Goal: Task Accomplishment & Management: Manage account settings

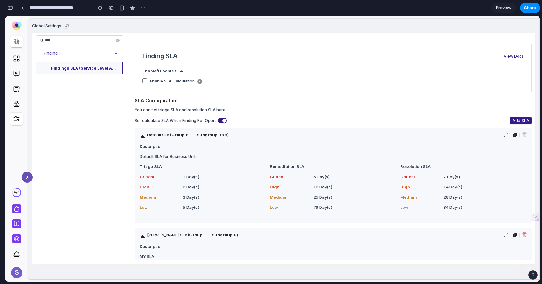
scroll to position [1790, 0]
click at [83, 37] on span "***" at bounding box center [79, 40] width 87 height 10
click at [119, 41] on icon at bounding box center [117, 40] width 3 height 3
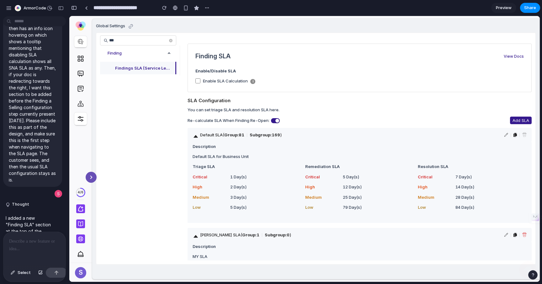
scroll to position [1480, 0]
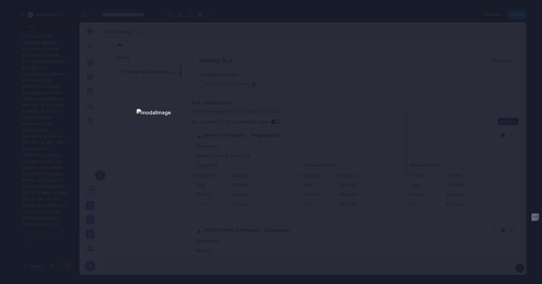
click at [268, 89] on div at bounding box center [271, 142] width 542 height 284
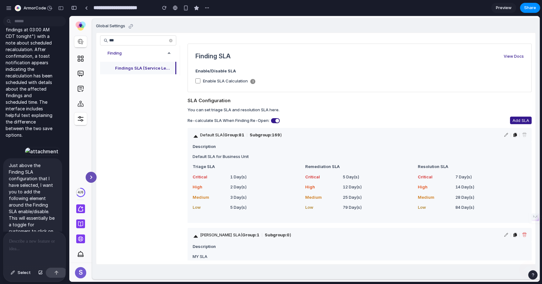
scroll to position [1500, 0]
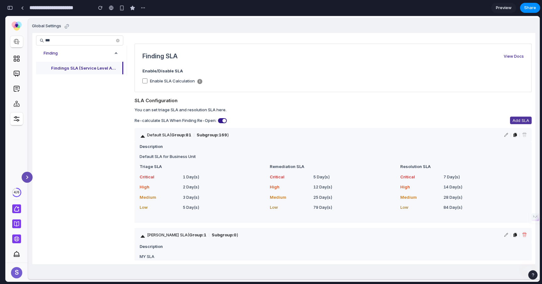
click at [513, 119] on span "Add SLA" at bounding box center [521, 120] width 17 height 6
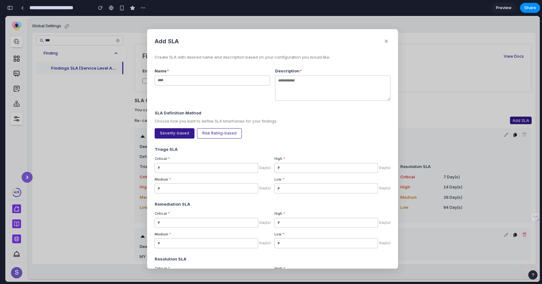
click at [197, 77] on input "text" at bounding box center [212, 81] width 115 height 10
click at [229, 126] on div "SLA Definition Method Choose how you want to define SLA timeframes for your fin…" at bounding box center [273, 124] width 236 height 29
click at [223, 133] on button "Risk Rating-based" at bounding box center [219, 133] width 45 height 10
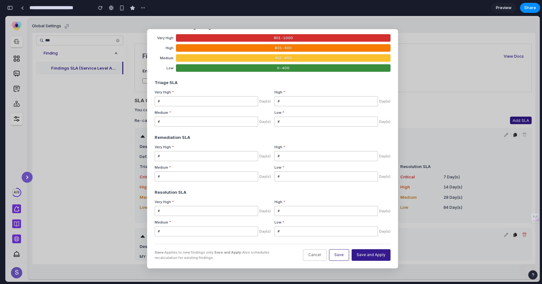
scroll to position [0, 0]
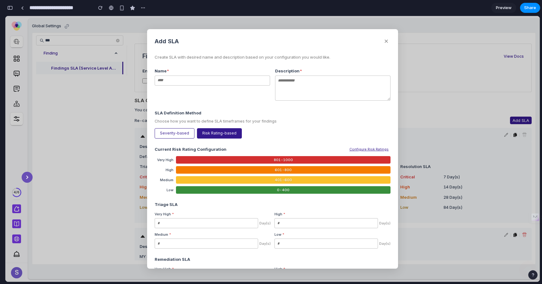
click at [175, 131] on button "Severity-based" at bounding box center [175, 133] width 40 height 10
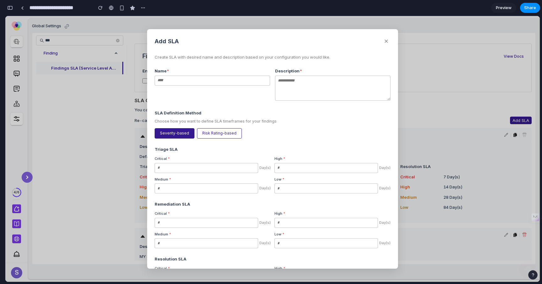
click at [386, 39] on button "✕" at bounding box center [386, 41] width 8 height 9
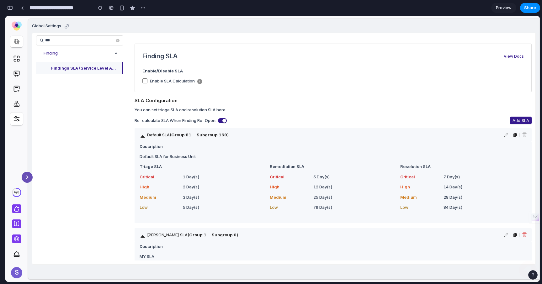
click at [11, 7] on div "button" at bounding box center [10, 8] width 6 height 4
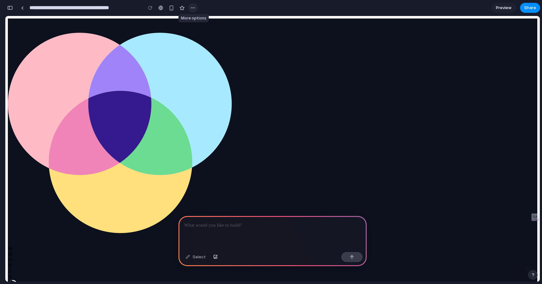
click at [195, 10] on button "button" at bounding box center [192, 7] width 9 height 9
click at [239, 11] on div "Duplicate Delete" at bounding box center [271, 142] width 542 height 284
click at [193, 10] on button "button" at bounding box center [192, 7] width 9 height 9
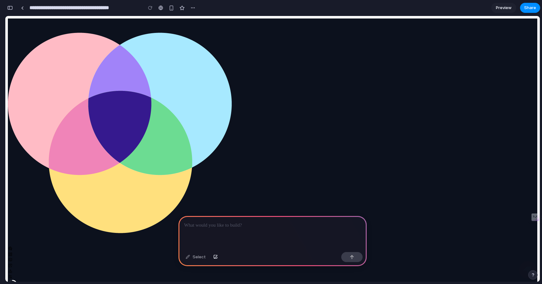
click at [533, 278] on button "button" at bounding box center [532, 274] width 9 height 9
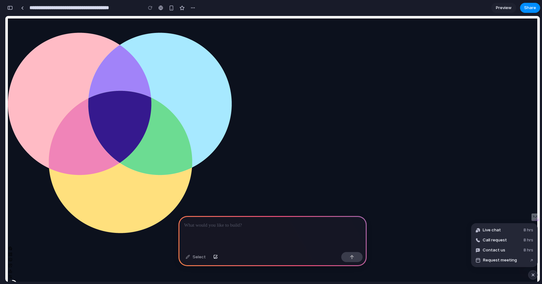
click at [10, 9] on div "button" at bounding box center [10, 8] width 6 height 4
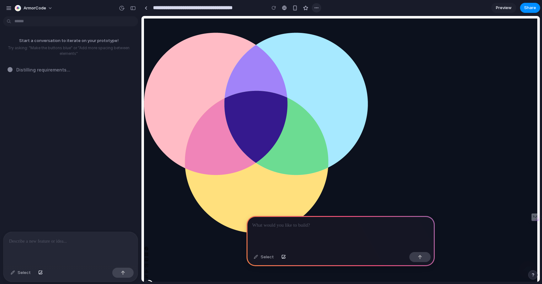
click at [318, 8] on div "button" at bounding box center [316, 7] width 5 height 5
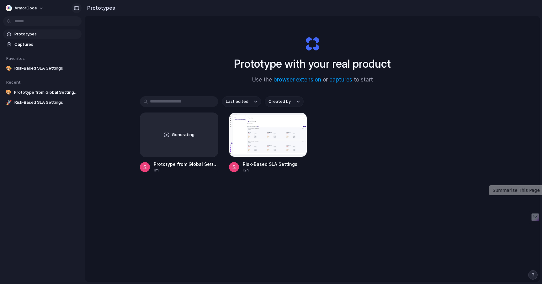
click at [78, 9] on div "button" at bounding box center [77, 8] width 6 height 4
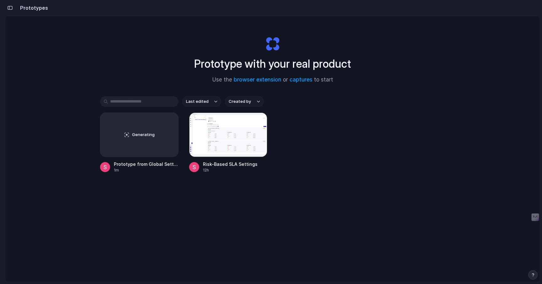
click at [12, 9] on div "button" at bounding box center [10, 8] width 6 height 4
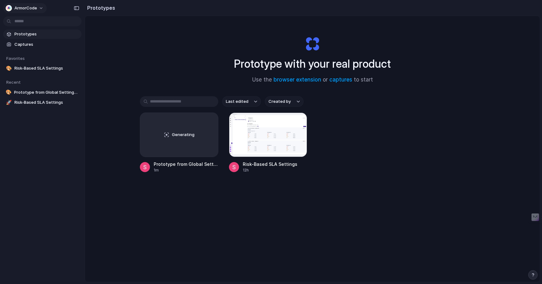
click at [8, 8] on div "button" at bounding box center [9, 8] width 6 height 6
click at [25, 23] on span "Settings" at bounding box center [22, 22] width 17 height 6
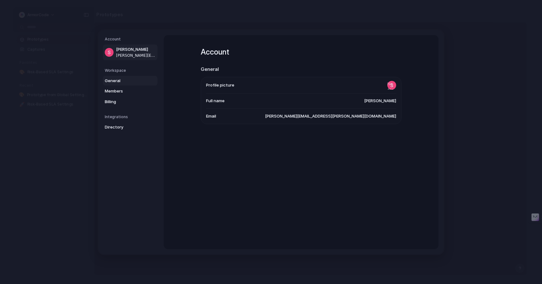
click at [121, 81] on span "General" at bounding box center [125, 81] width 40 height 6
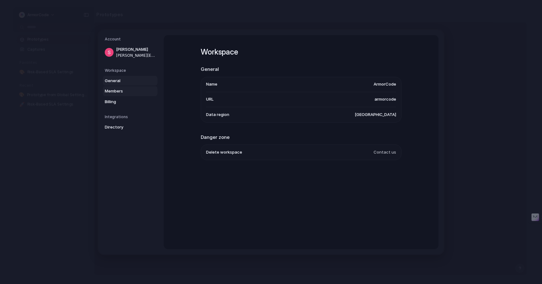
click at [114, 92] on span "Members" at bounding box center [125, 91] width 40 height 6
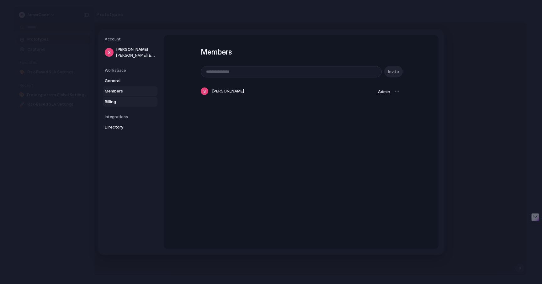
click at [114, 100] on span "Billing" at bounding box center [125, 102] width 40 height 6
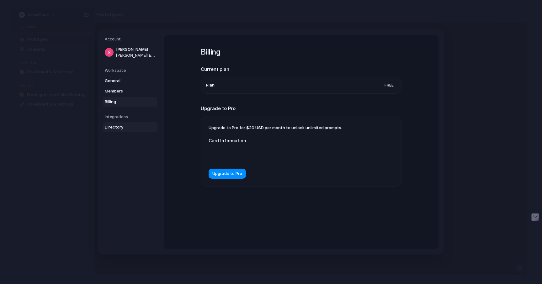
click at [115, 128] on span "Directory" at bounding box center [125, 127] width 40 height 6
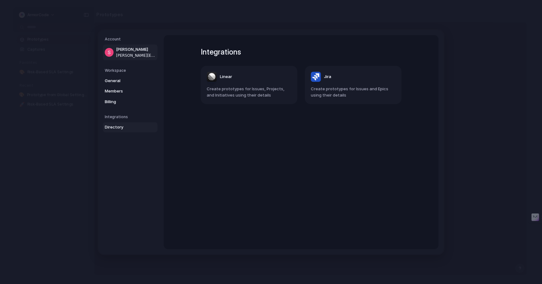
click at [136, 49] on span "Shagun Attri" at bounding box center [136, 49] width 40 height 6
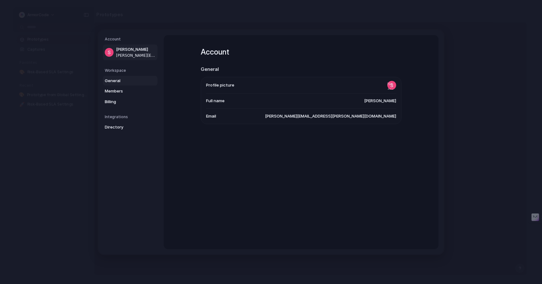
click at [129, 81] on span "General" at bounding box center [125, 81] width 40 height 6
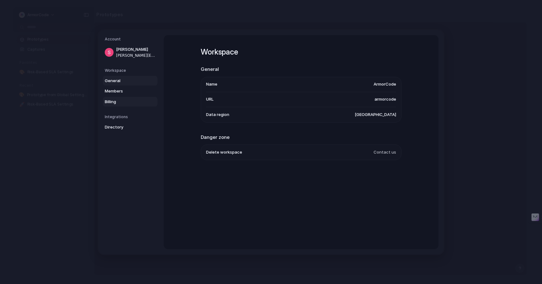
click at [125, 104] on span "Billing" at bounding box center [125, 102] width 40 height 6
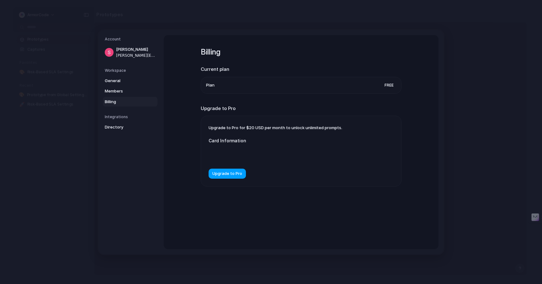
click at [235, 172] on span "Upgrade to Pro" at bounding box center [227, 174] width 30 height 6
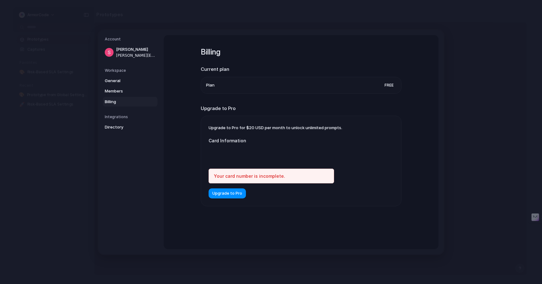
click at [403, 205] on div "Billing Current plan Plan Free Upgrade to Pro Upgrade to Pro for $20 USD per mo…" at bounding box center [301, 142] width 275 height 214
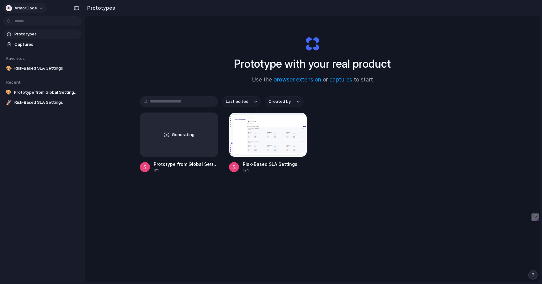
click at [30, 11] on button "ArmorCode" at bounding box center [25, 8] width 44 height 10
click at [31, 19] on li "Settings" at bounding box center [30, 22] width 52 height 10
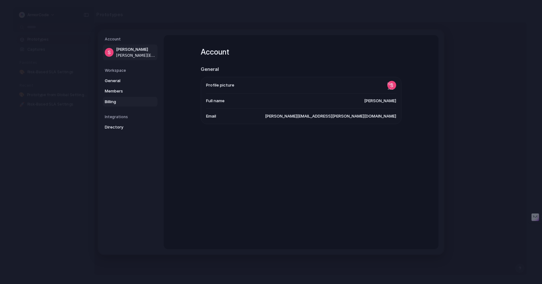
click at [127, 99] on span "Billing" at bounding box center [125, 102] width 40 height 6
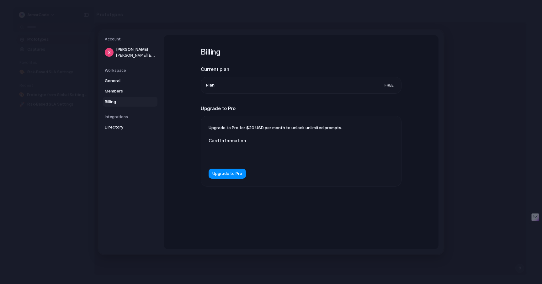
click at [222, 107] on h2 "Upgrade to Pro" at bounding box center [301, 108] width 201 height 7
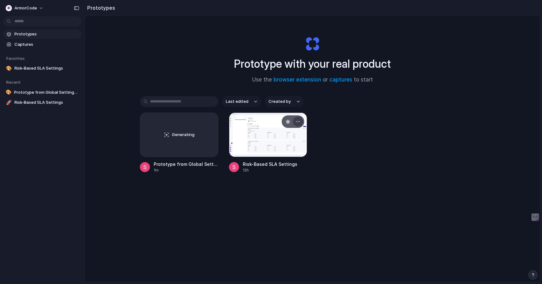
click at [296, 121] on div "button" at bounding box center [298, 121] width 5 height 5
click at [535, 276] on div "Open in new tab Rename Copy link Delete" at bounding box center [271, 142] width 542 height 284
click at [533, 274] on div "button" at bounding box center [533, 275] width 4 height 4
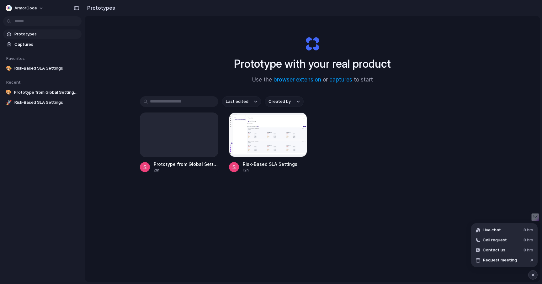
click at [492, 196] on div "Prototype with your real product Use the browser extension or captures to start…" at bounding box center [312, 165] width 455 height 299
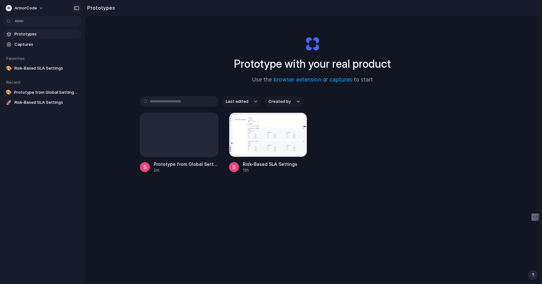
click at [78, 6] on div "button" at bounding box center [77, 8] width 6 height 4
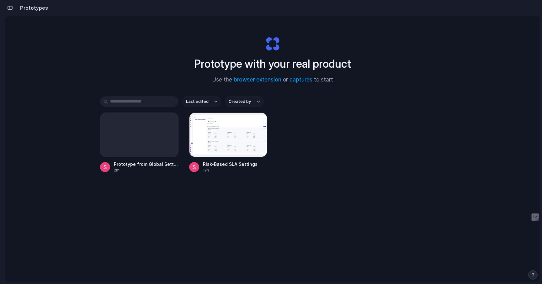
scroll to position [0, 58]
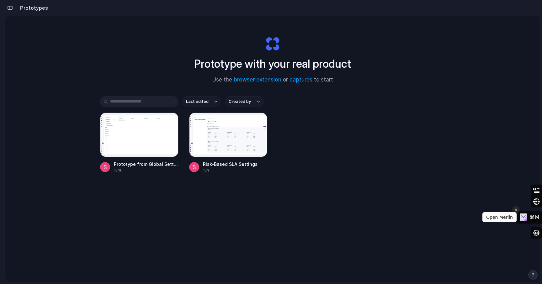
click at [518, 211] on icon at bounding box center [516, 210] width 4 height 8
click at [484, 4] on section "Prototypes" at bounding box center [272, 8] width 535 height 16
